Goal: Navigation & Orientation: Find specific page/section

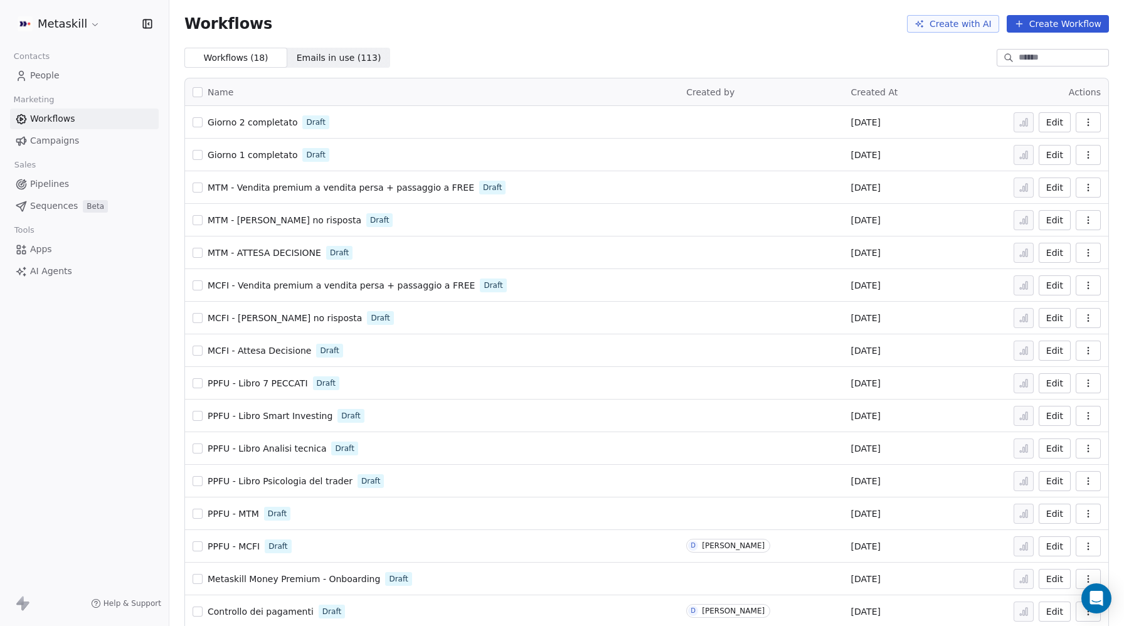
click at [282, 249] on span "MTM - ATTESA DECISIONE" at bounding box center [265, 253] width 114 height 10
click at [280, 250] on span "MTM - ATTESA DECISIONE" at bounding box center [265, 253] width 114 height 10
click at [267, 318] on span "MCFI - [PERSON_NAME] no risposta" at bounding box center [285, 318] width 154 height 10
click at [291, 218] on span "MTM - [PERSON_NAME] no risposta" at bounding box center [285, 220] width 154 height 10
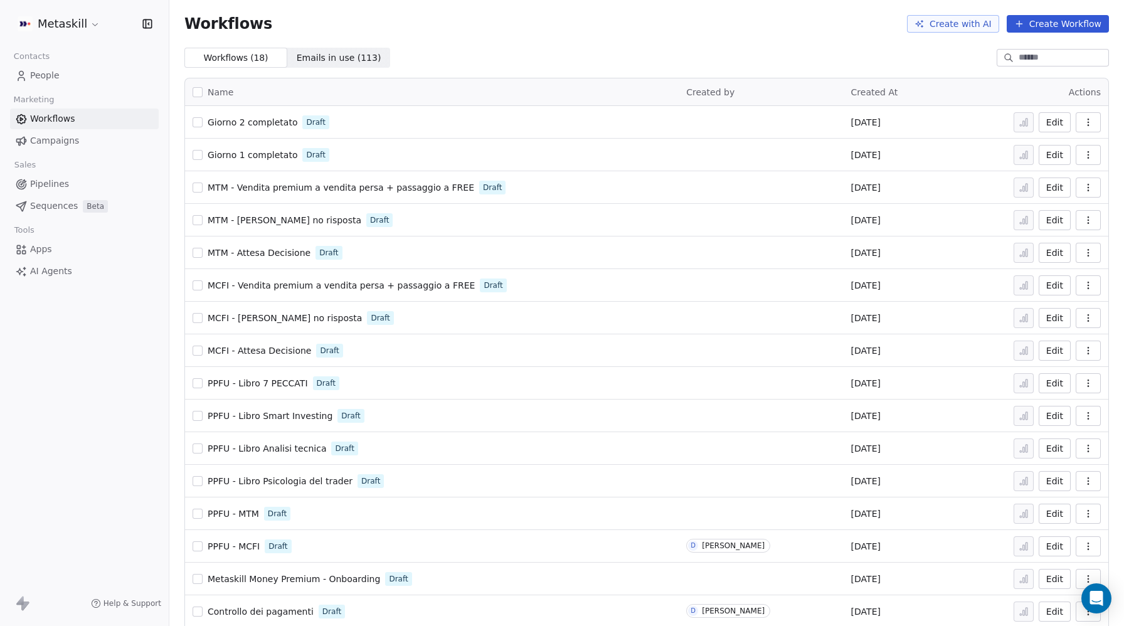
click at [378, 189] on span "MTM - Vendita premium a vendita persa + passaggio a FREE" at bounding box center [341, 188] width 267 height 10
click at [309, 186] on span "MTM - Vendita premium a vendita persa + passaggio a FREE" at bounding box center [341, 188] width 267 height 10
